Goal: Task Accomplishment & Management: Manage account settings

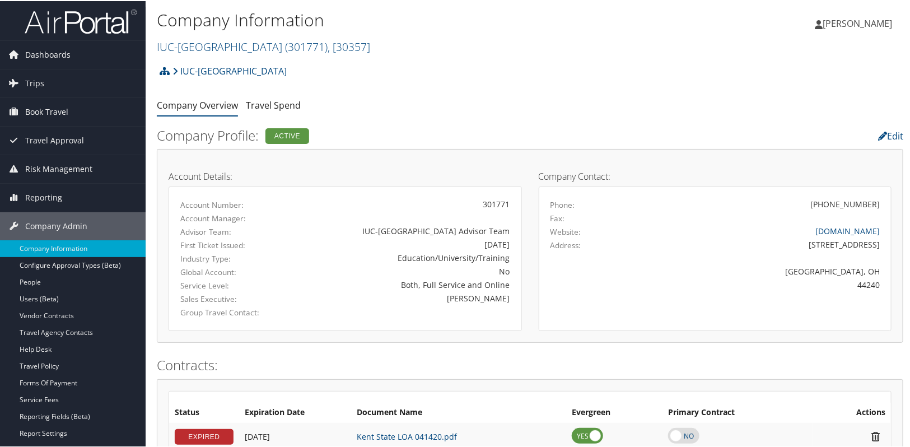
click at [418, 127] on h2 "Company Profile: Active" at bounding box center [403, 134] width 492 height 19
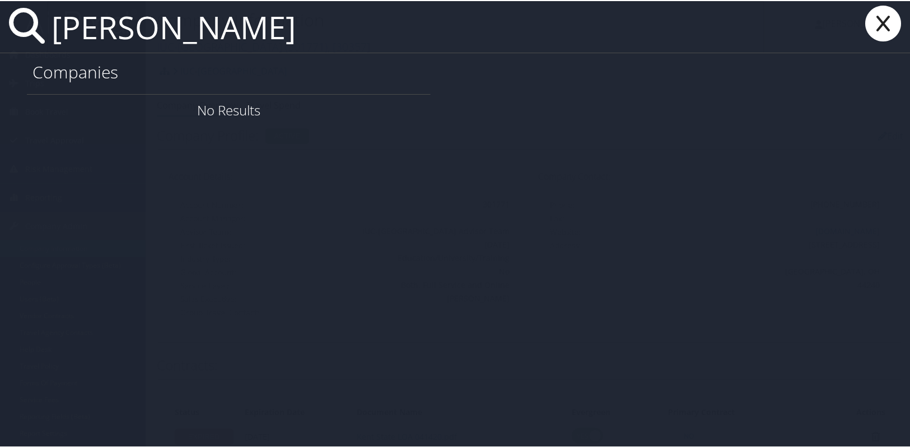
type input "[PERSON_NAME]"
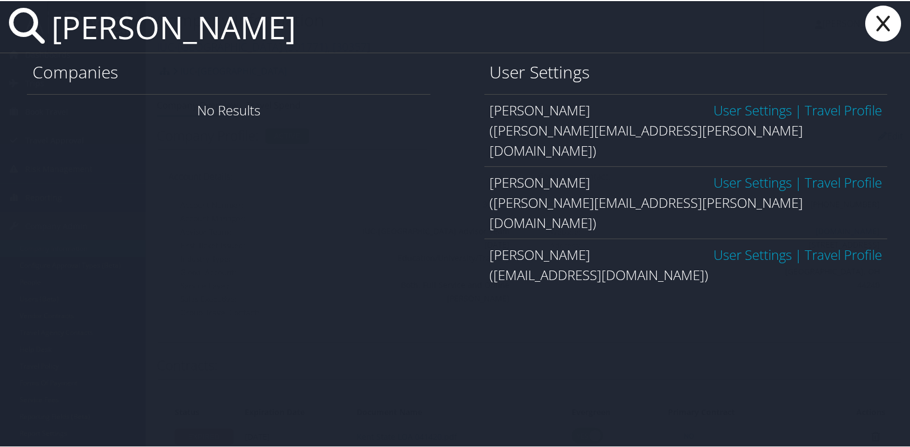
click at [733, 172] on link "User Settings" at bounding box center [752, 181] width 78 height 18
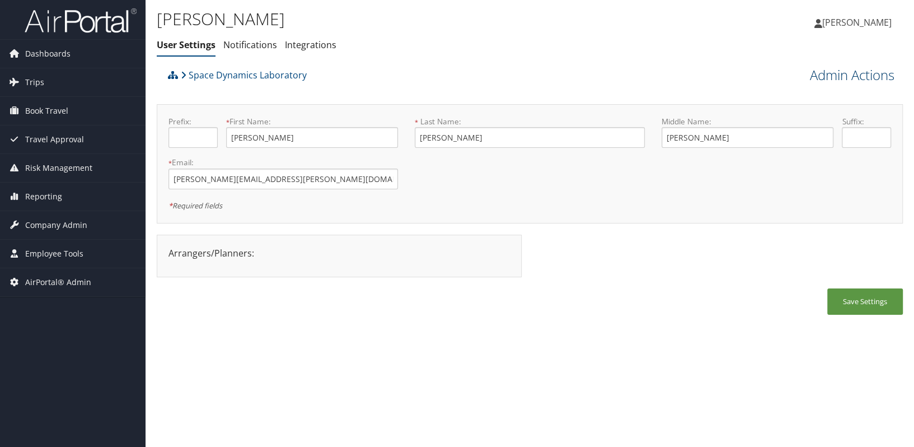
click at [823, 69] on link "Admin Actions" at bounding box center [852, 74] width 85 height 19
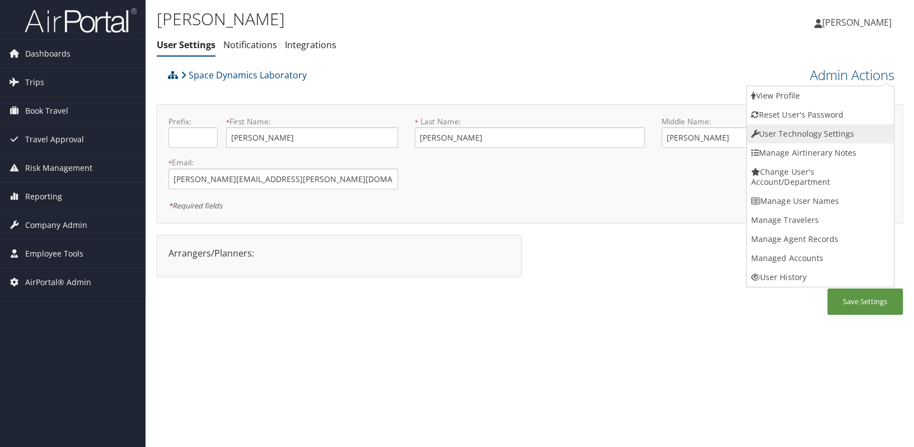
click at [819, 134] on link "User Technology Settings" at bounding box center [820, 133] width 147 height 19
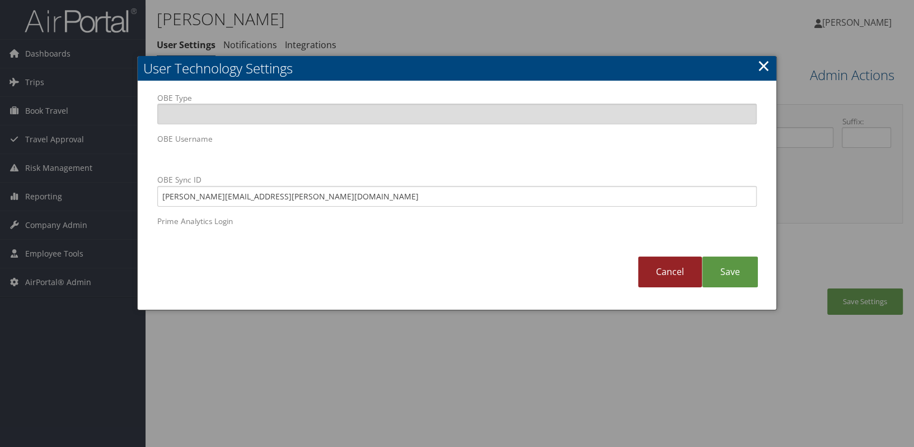
click at [672, 279] on link "Cancel" at bounding box center [670, 271] width 64 height 31
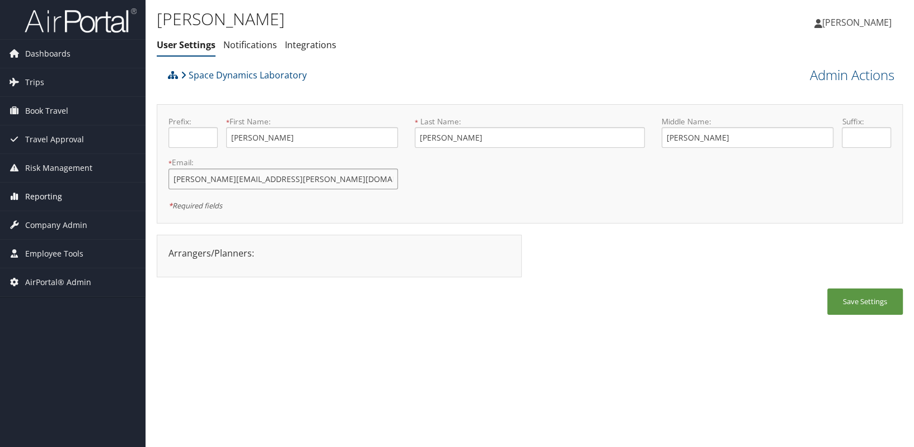
drag, startPoint x: 277, startPoint y: 183, endPoint x: 126, endPoint y: 184, distance: 150.0
click at [126, 184] on div "Dashboards AirPortal 360™ (Manager) AirPortal 360™ (Agent) My Travel Dashboard …" at bounding box center [457, 223] width 914 height 447
click at [73, 134] on span "Travel Approval" at bounding box center [54, 139] width 59 height 28
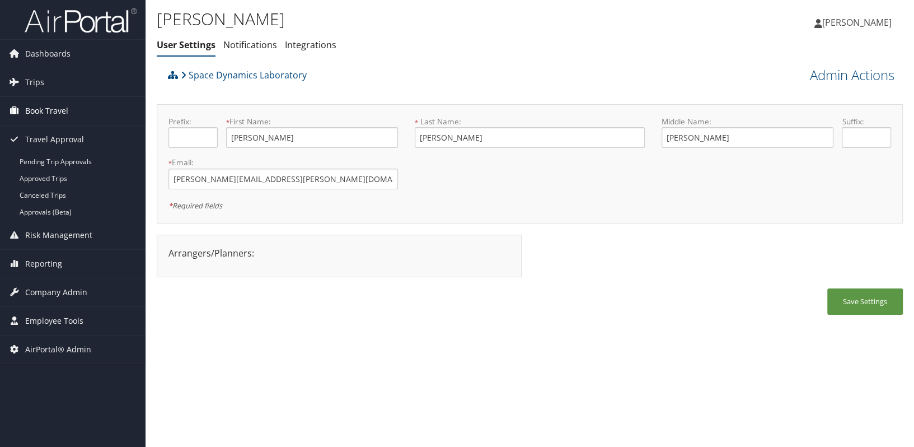
click at [31, 107] on span "Book Travel" at bounding box center [46, 111] width 43 height 28
